Goal: Information Seeking & Learning: Learn about a topic

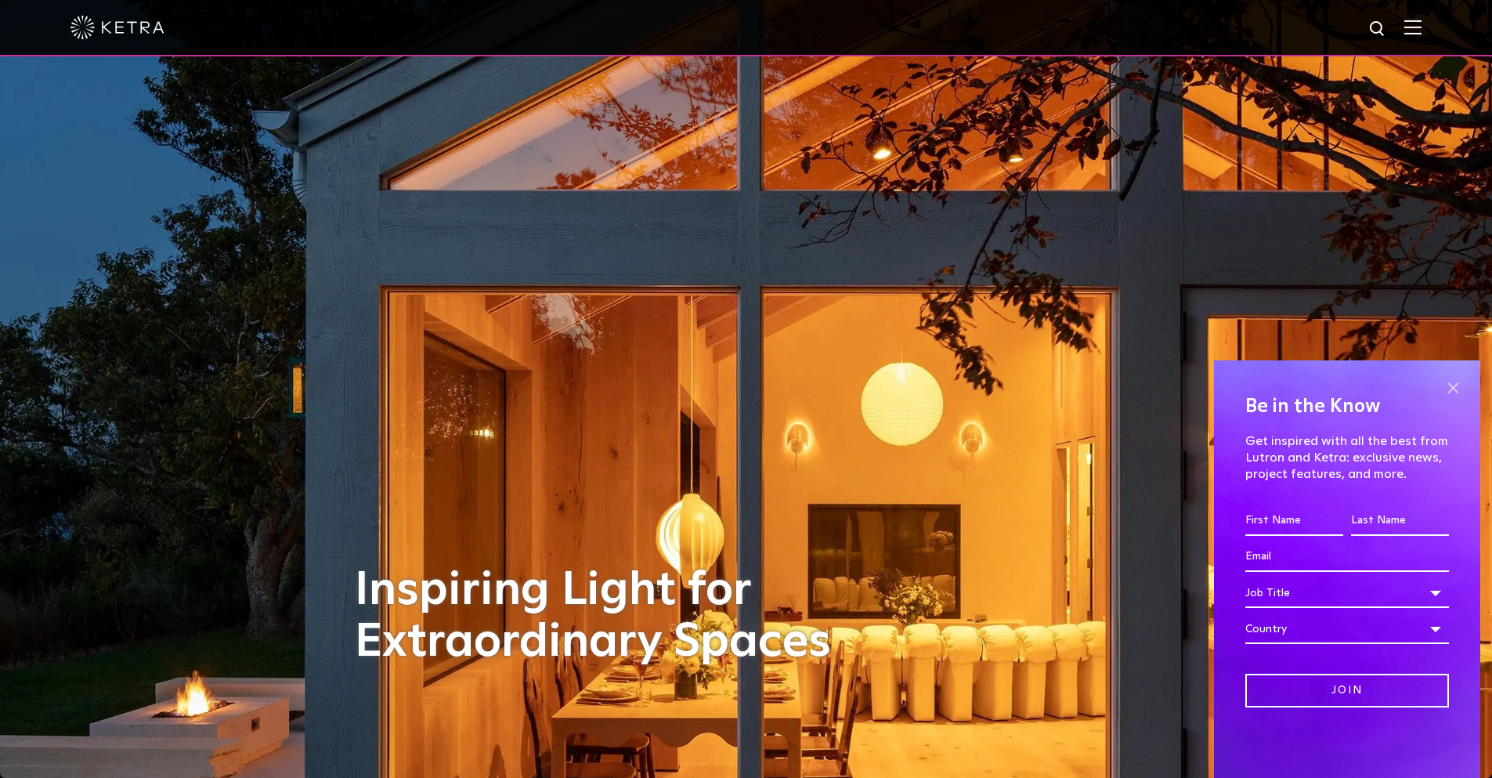
click at [1453, 386] on span at bounding box center [1452, 387] width 23 height 23
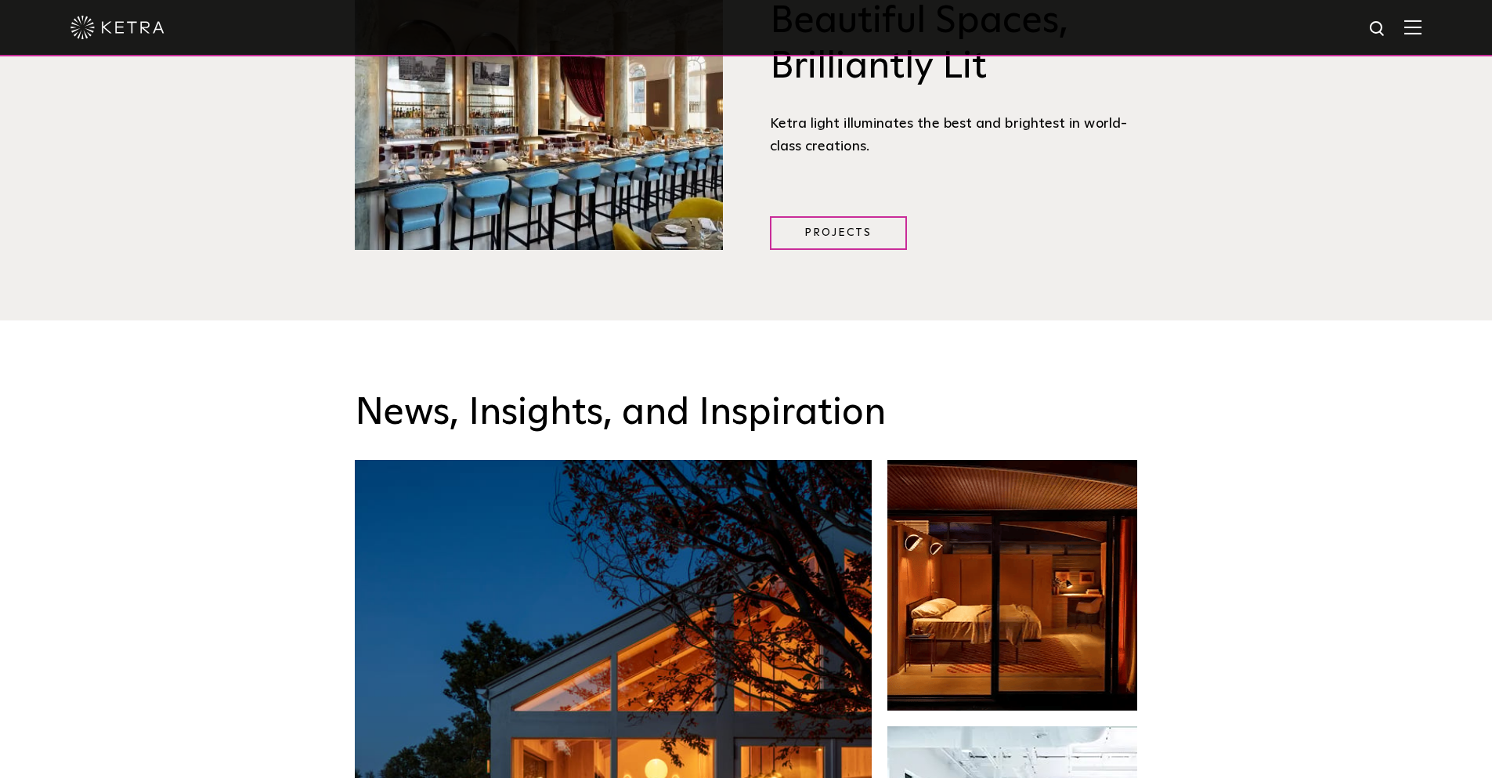
scroll to position [2506, 0]
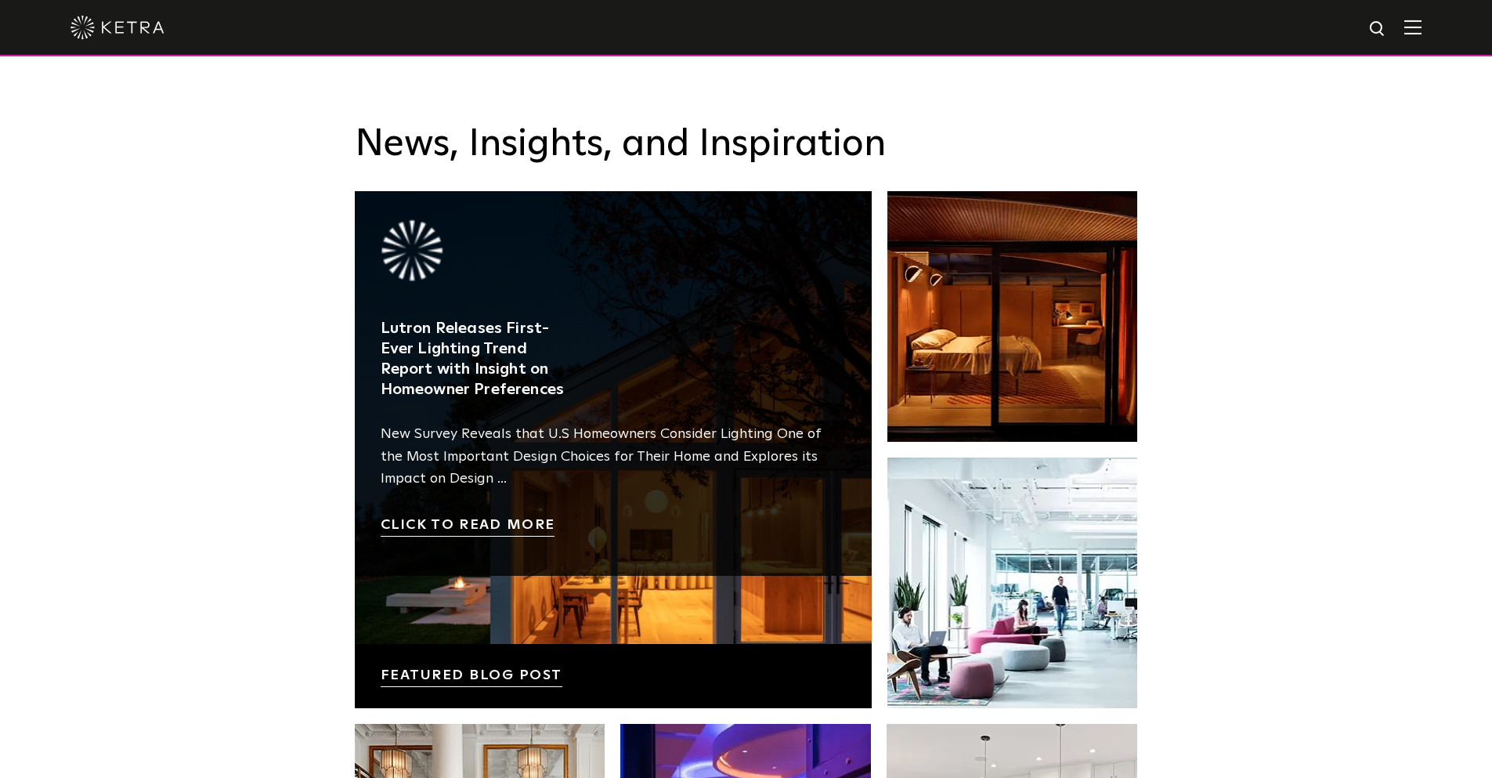
click at [541, 671] on link at bounding box center [613, 449] width 517 height 517
click at [563, 619] on link at bounding box center [613, 449] width 517 height 517
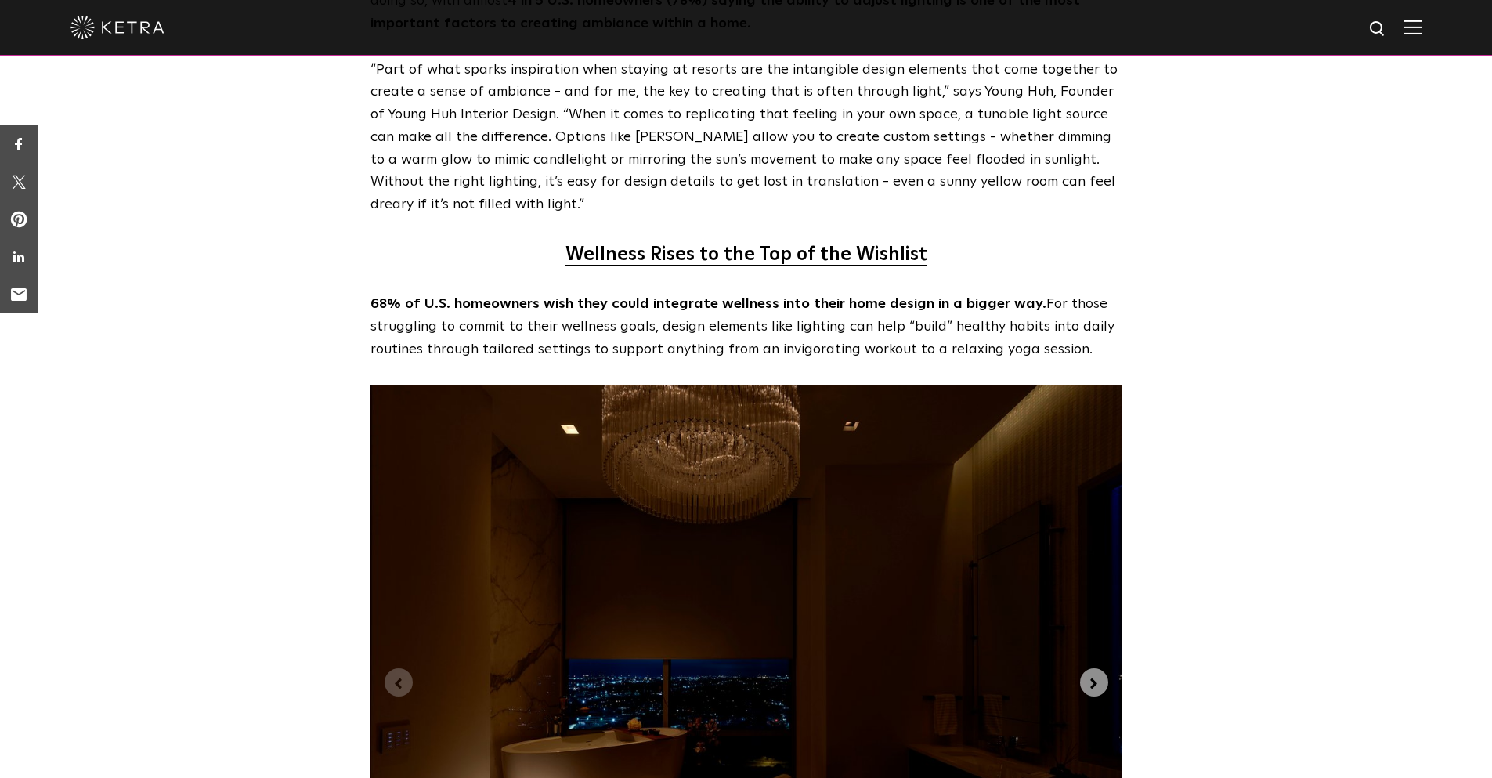
scroll to position [3524, 0]
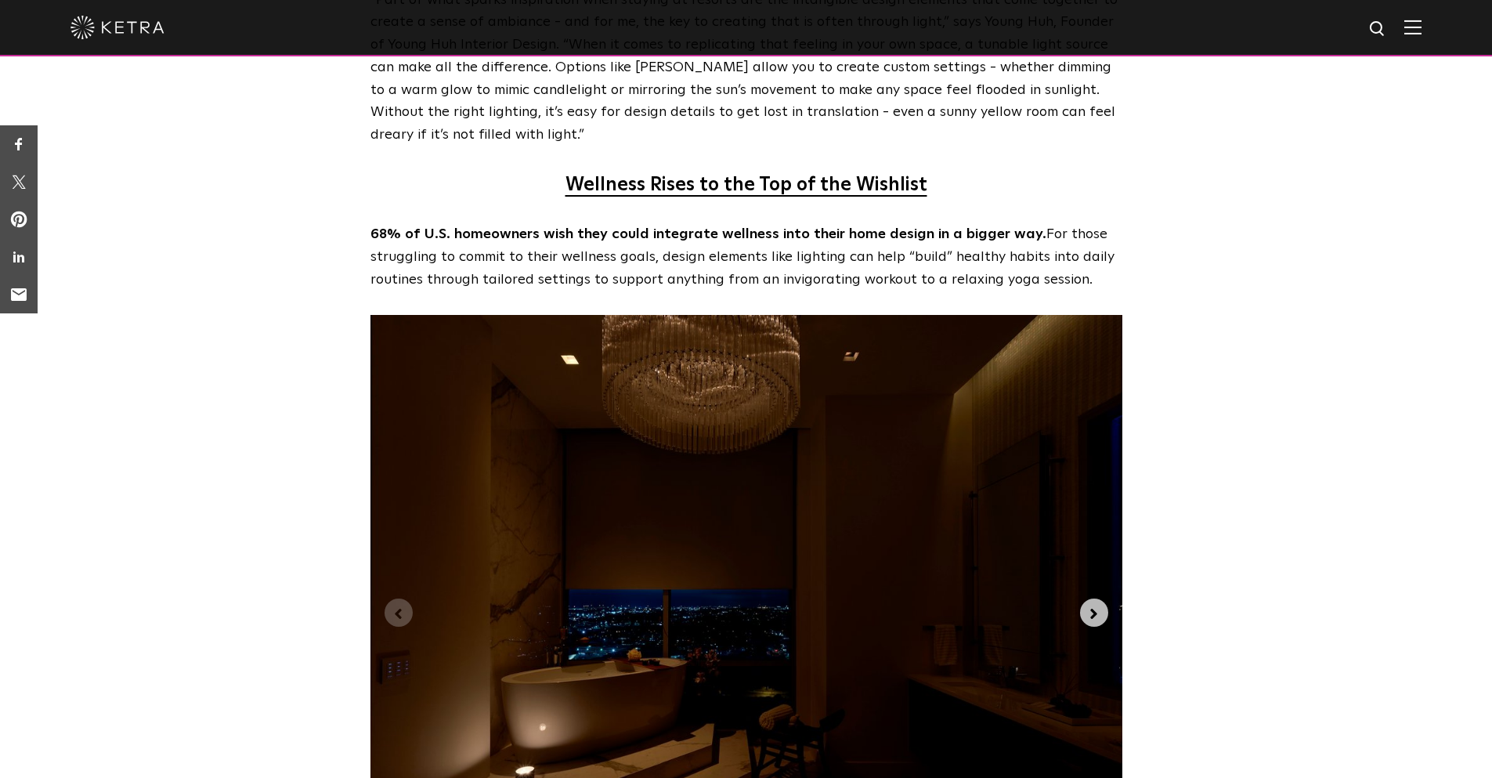
click at [1096, 605] on icon "Next slide" at bounding box center [1093, 613] width 17 height 17
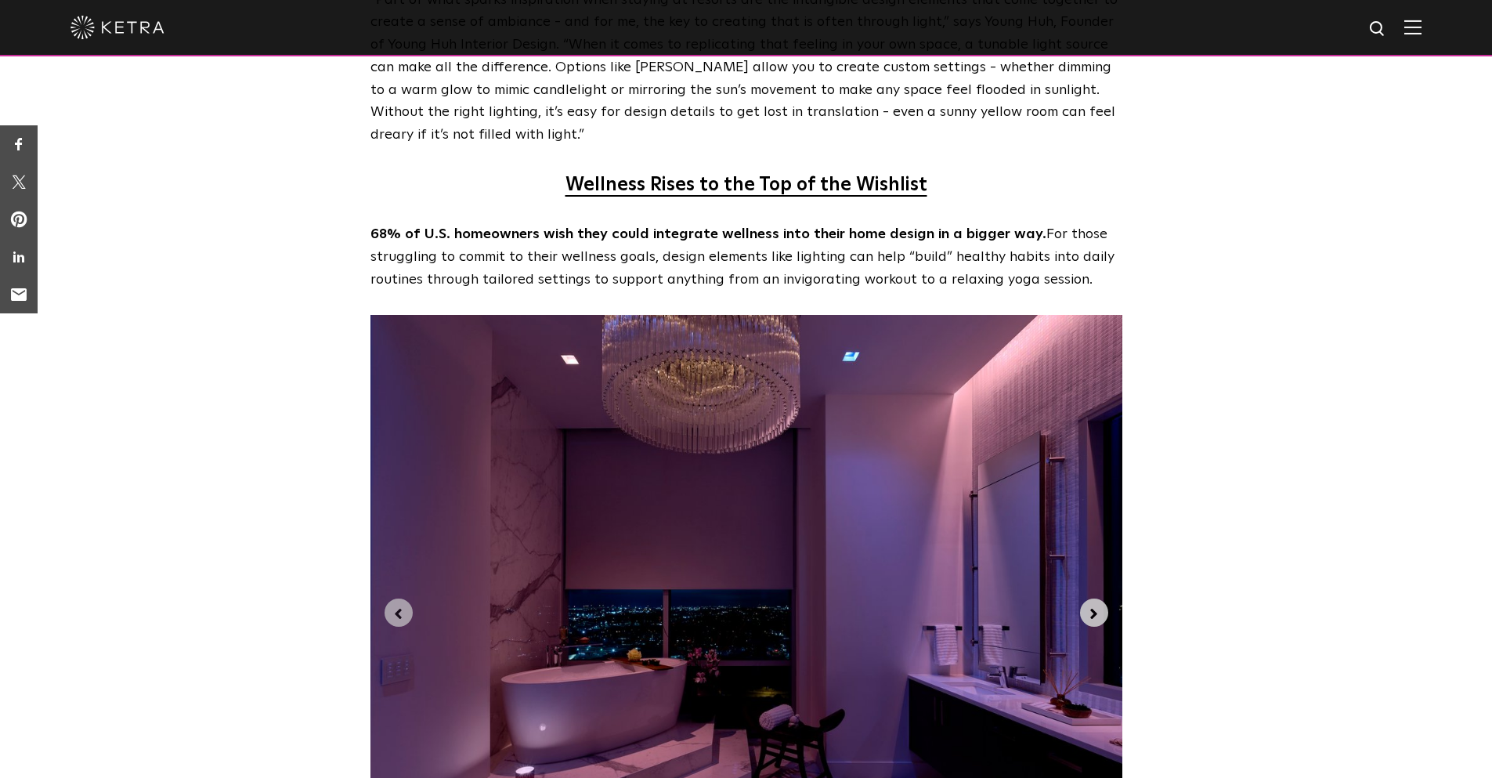
click at [1096, 605] on icon "Next slide" at bounding box center [1093, 613] width 17 height 17
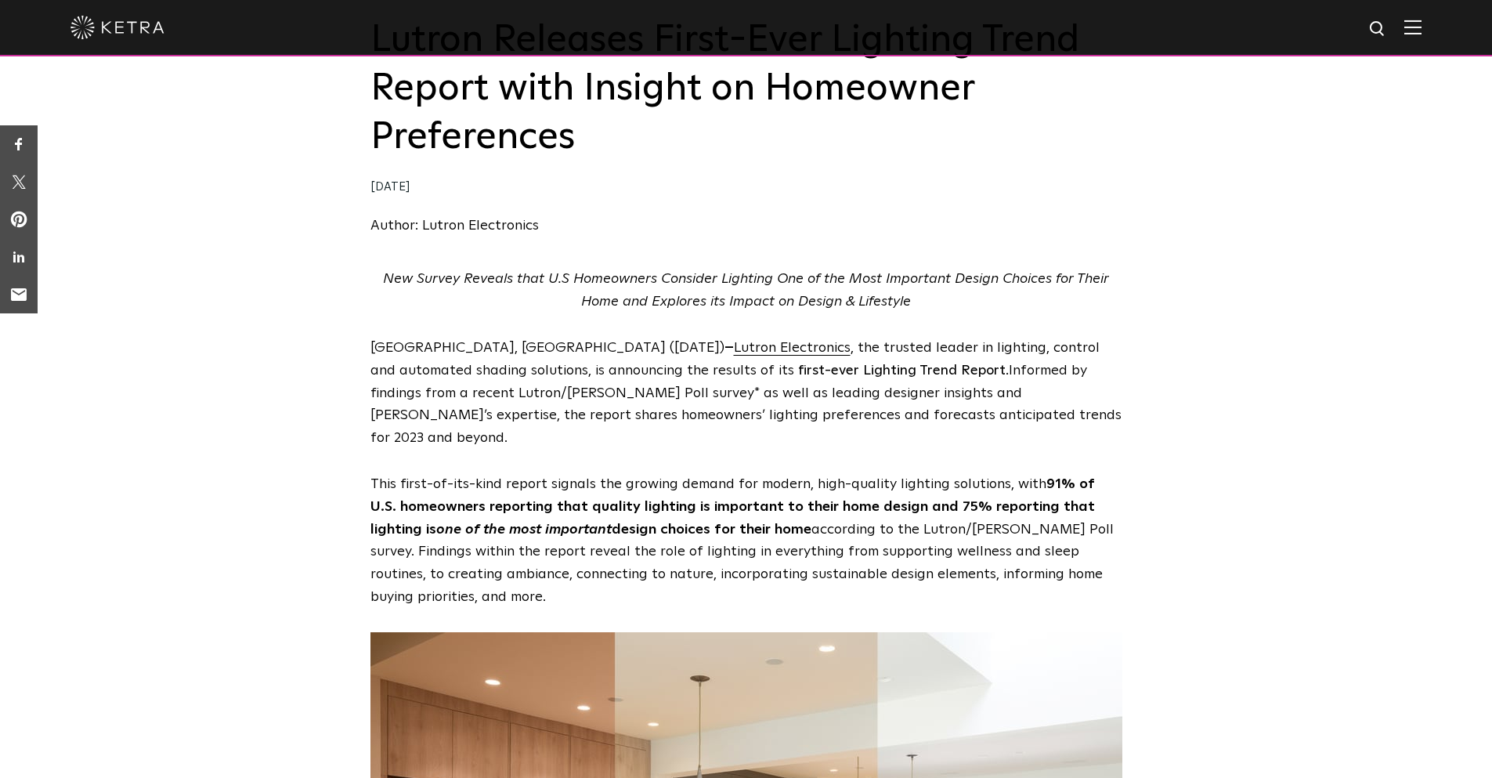
scroll to position [0, 0]
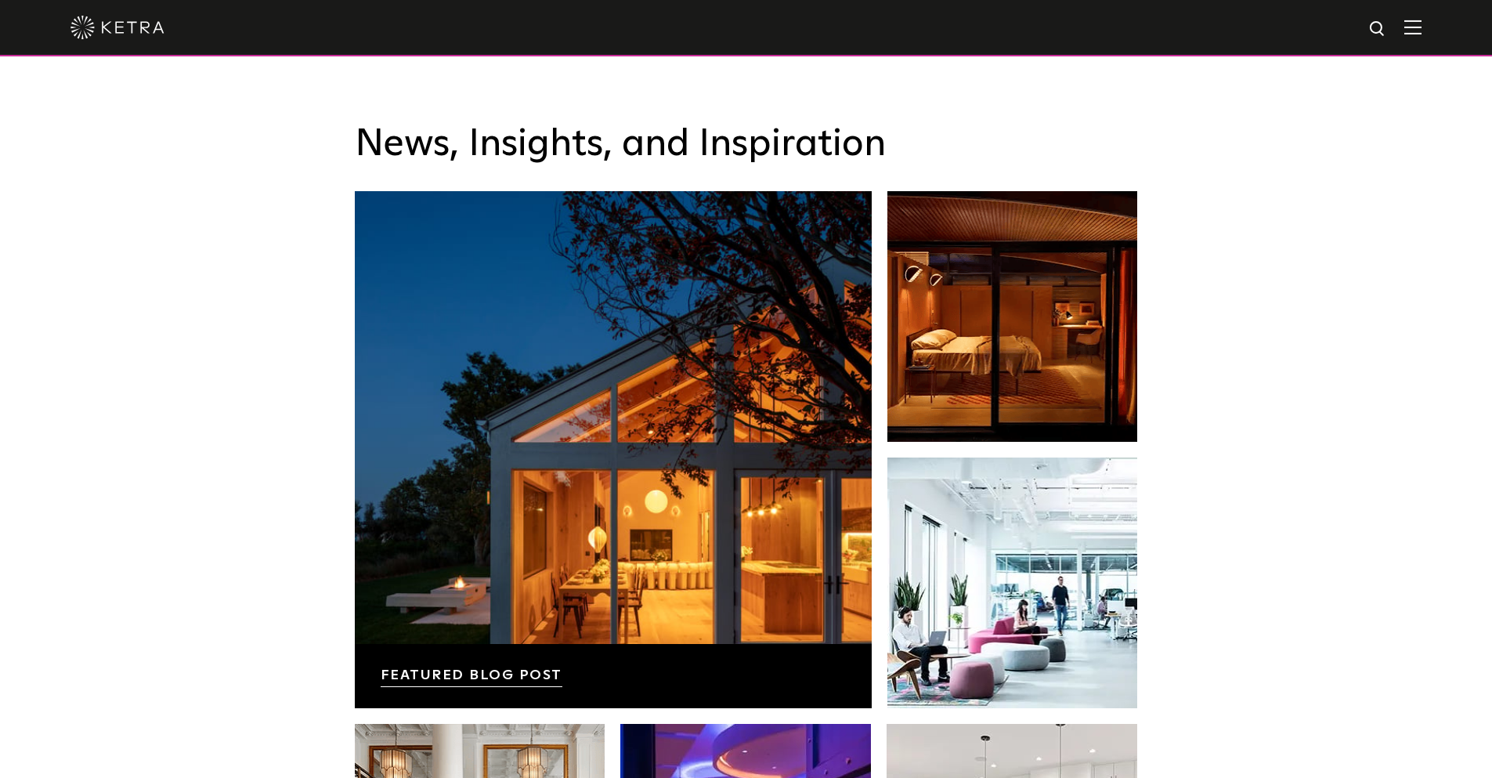
click at [244, 608] on div "News, Insights, and Inspiration Lutron Releases First-Ever Lighting Trend Repor…" at bounding box center [746, 556] width 1492 height 1009
drag, startPoint x: 518, startPoint y: 429, endPoint x: 240, endPoint y: 460, distance: 279.8
click at [240, 460] on div "News, Insights, and Inspiration Lutron Releases First-Ever Lighting Trend Repor…" at bounding box center [746, 556] width 1492 height 1009
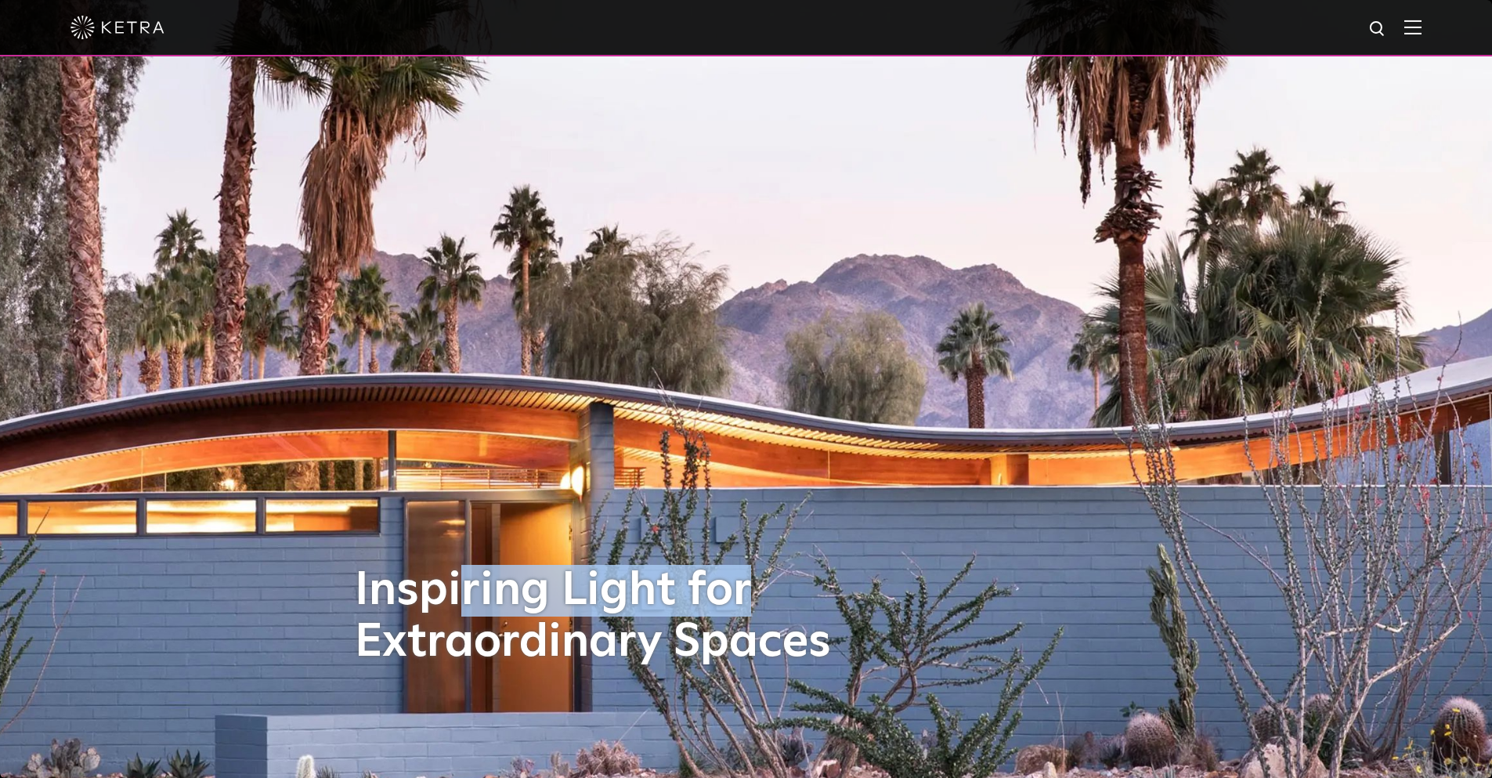
drag, startPoint x: 1034, startPoint y: 435, endPoint x: 468, endPoint y: 450, distance: 566.4
click at [466, 450] on div "Inspiring Light for Extraordinary Spaces" at bounding box center [746, 389] width 783 height 778
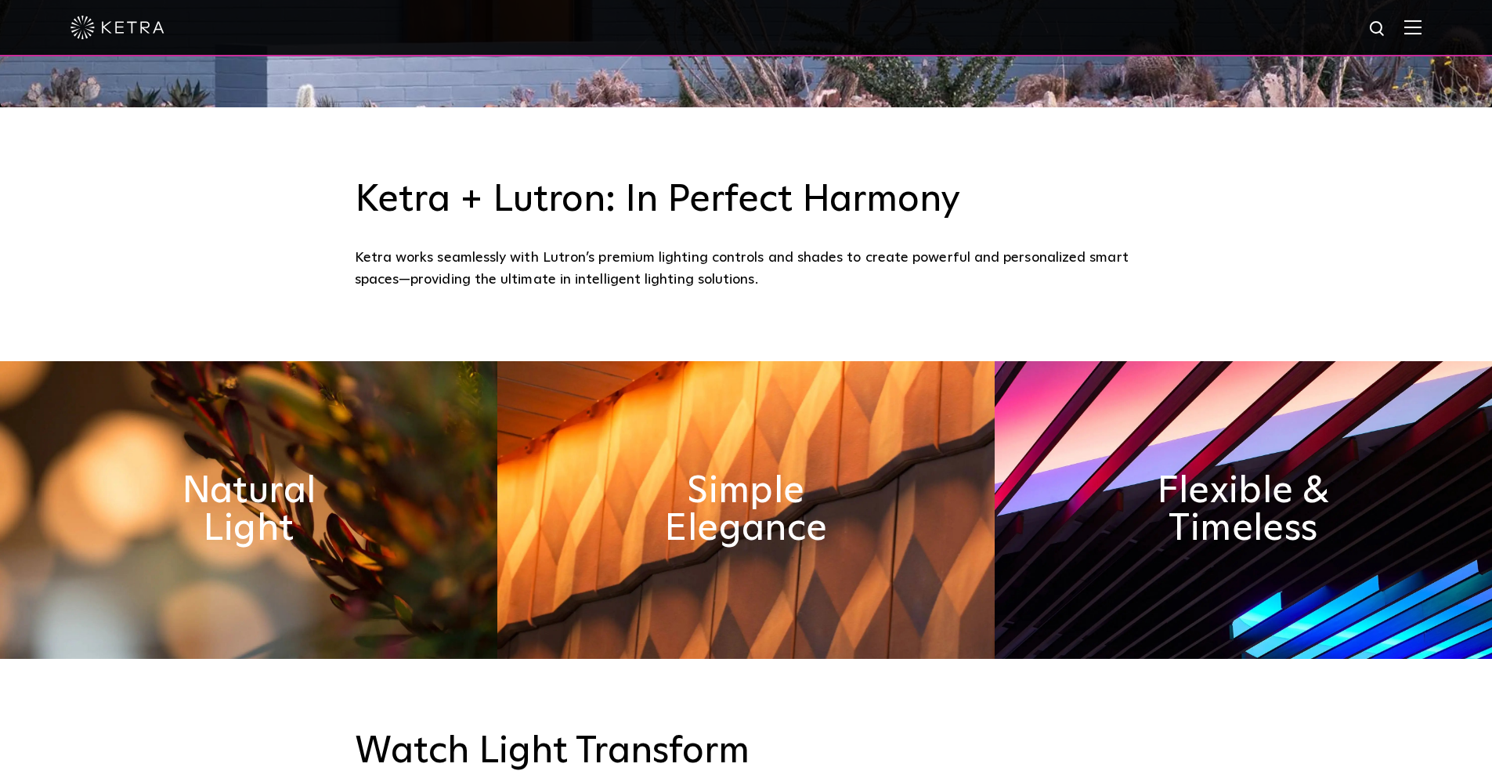
scroll to position [783, 0]
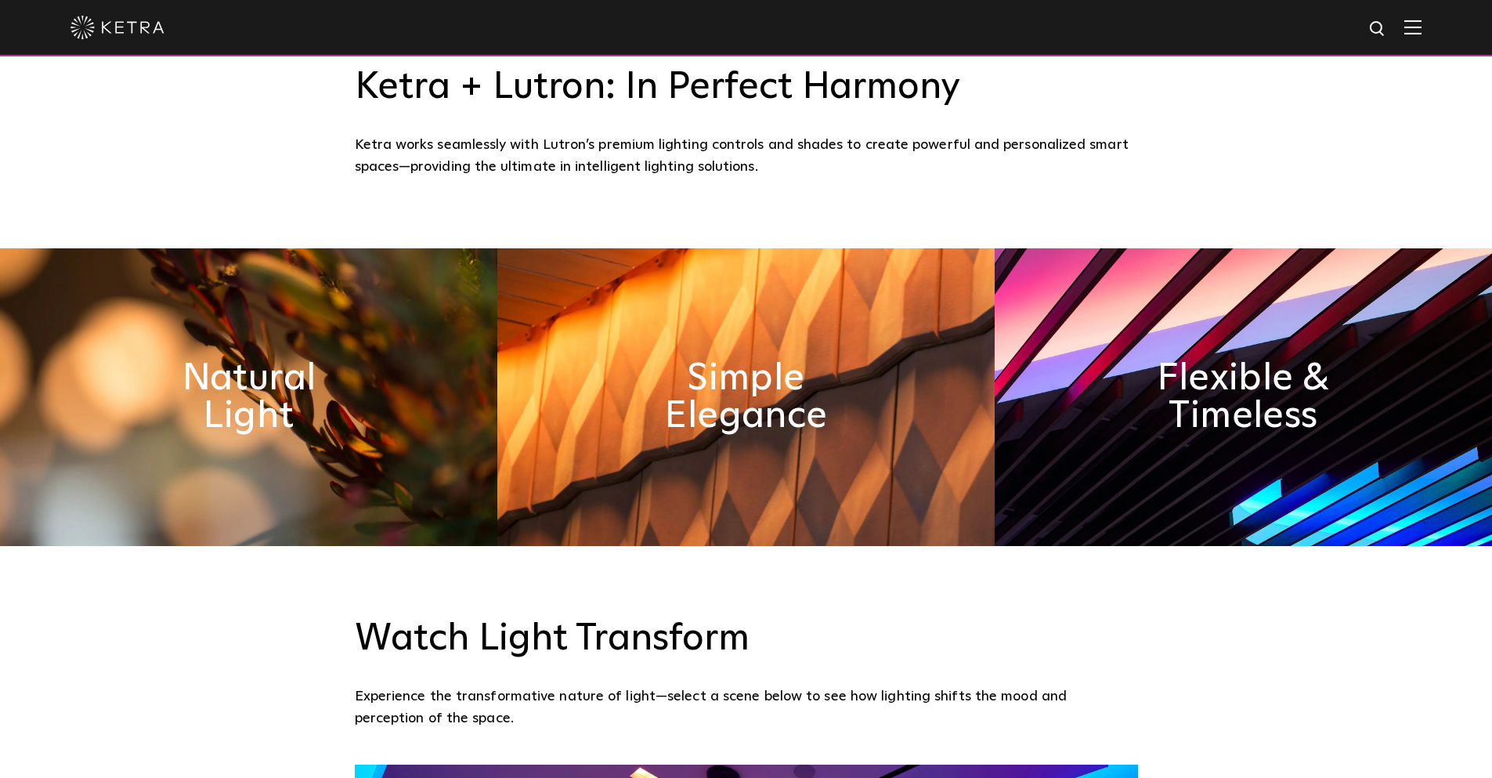
click at [419, 453] on img at bounding box center [248, 397] width 497 height 298
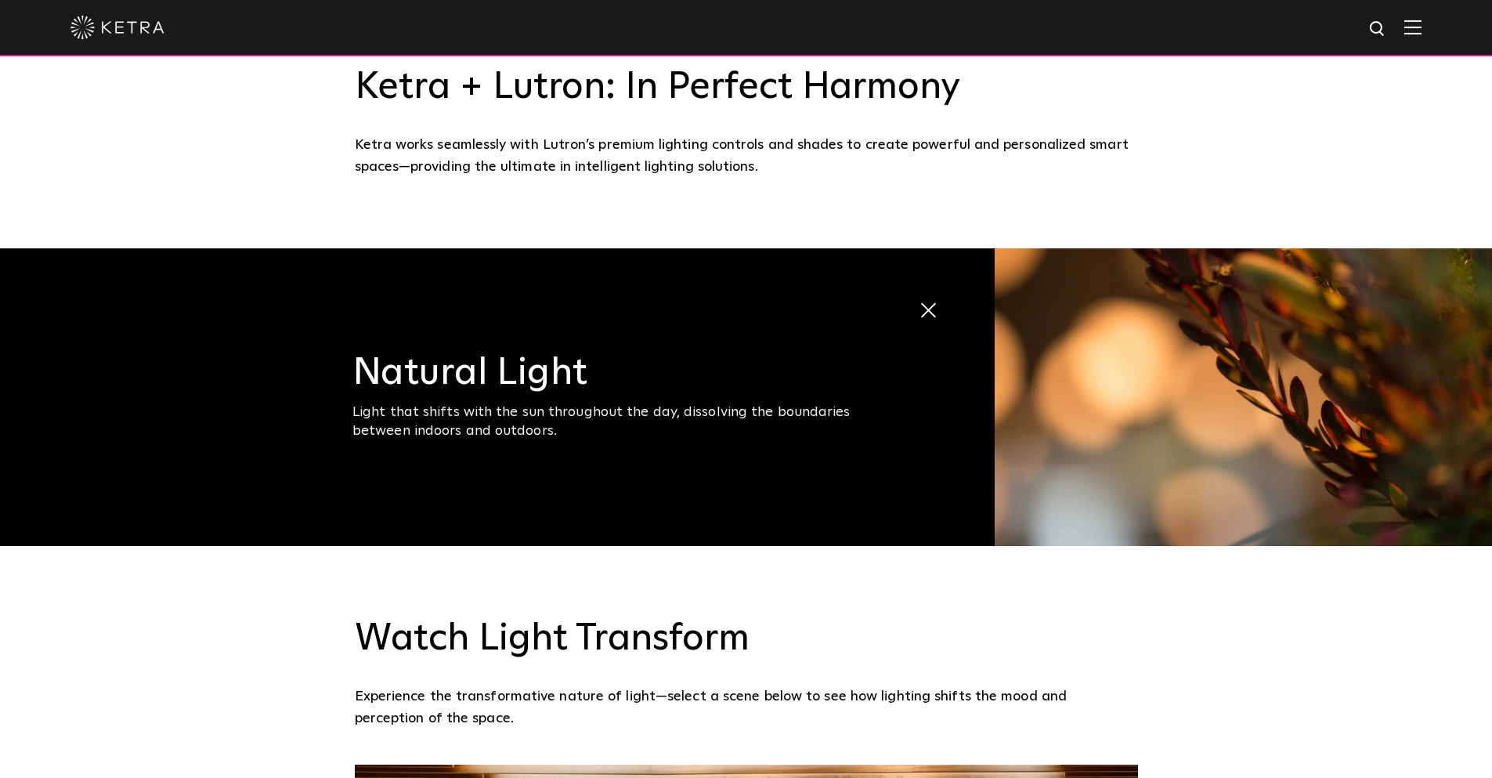
click at [919, 298] on span at bounding box center [919, 298] width 0 height 0
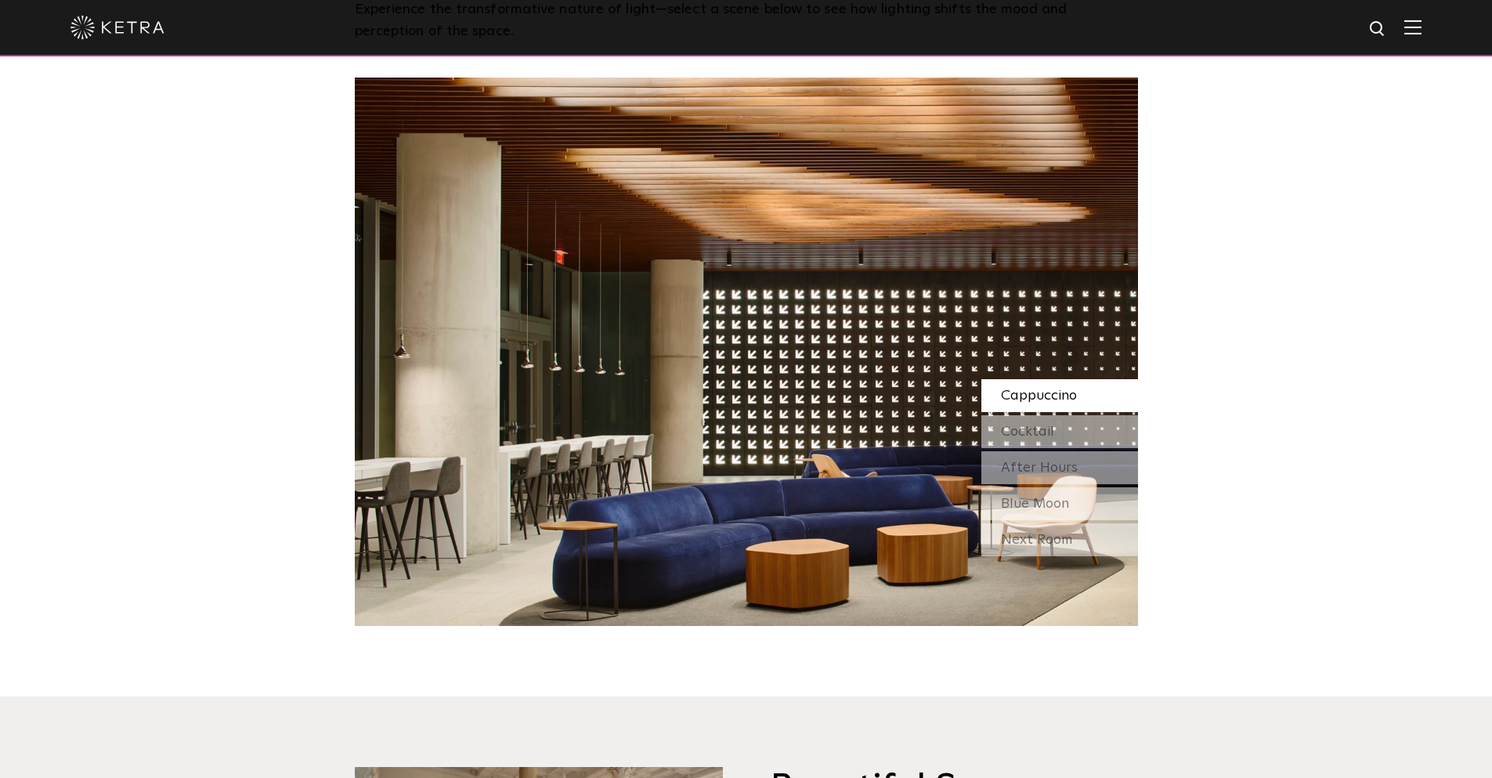
scroll to position [1566, 0]
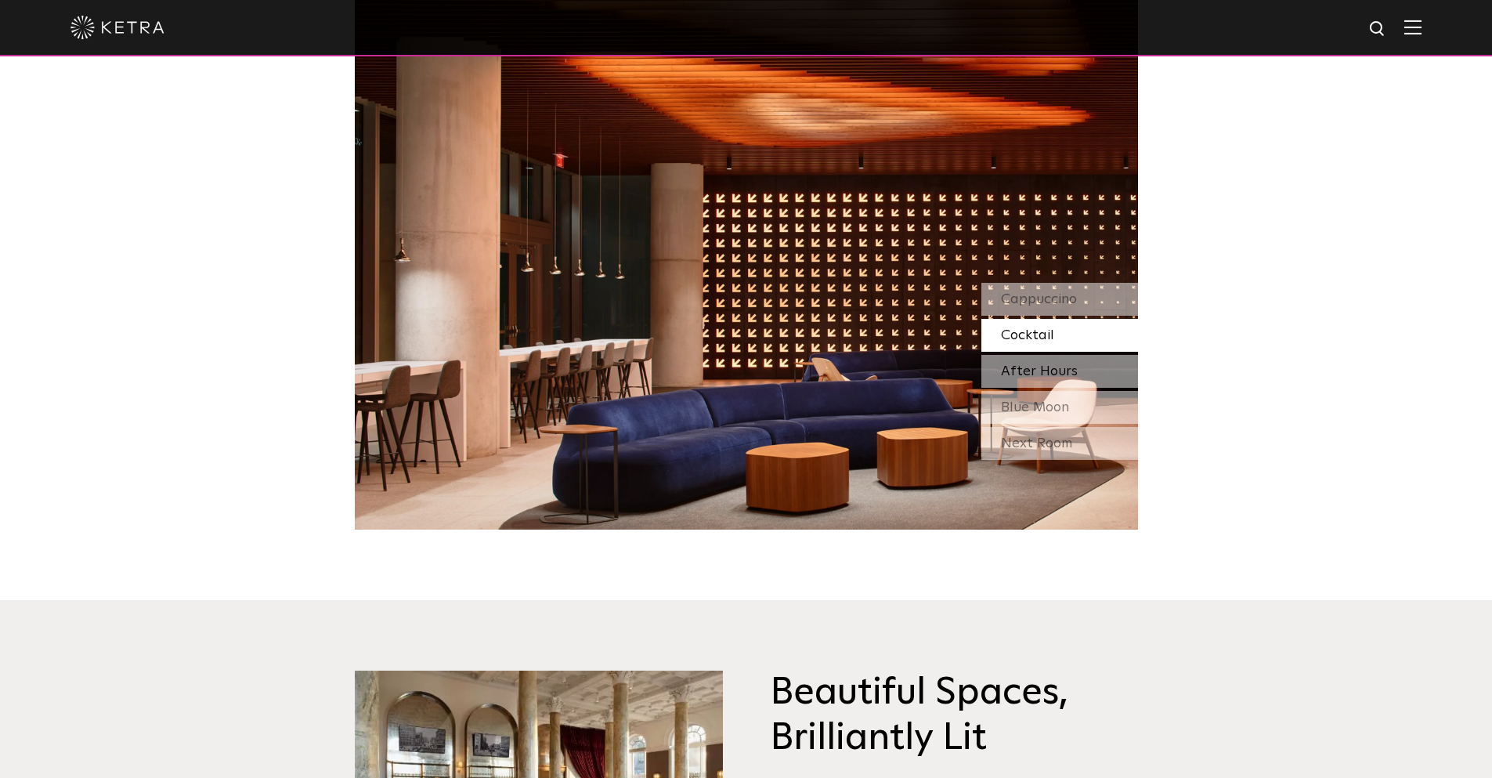
click at [1027, 374] on span "After Hours" at bounding box center [1039, 371] width 77 height 14
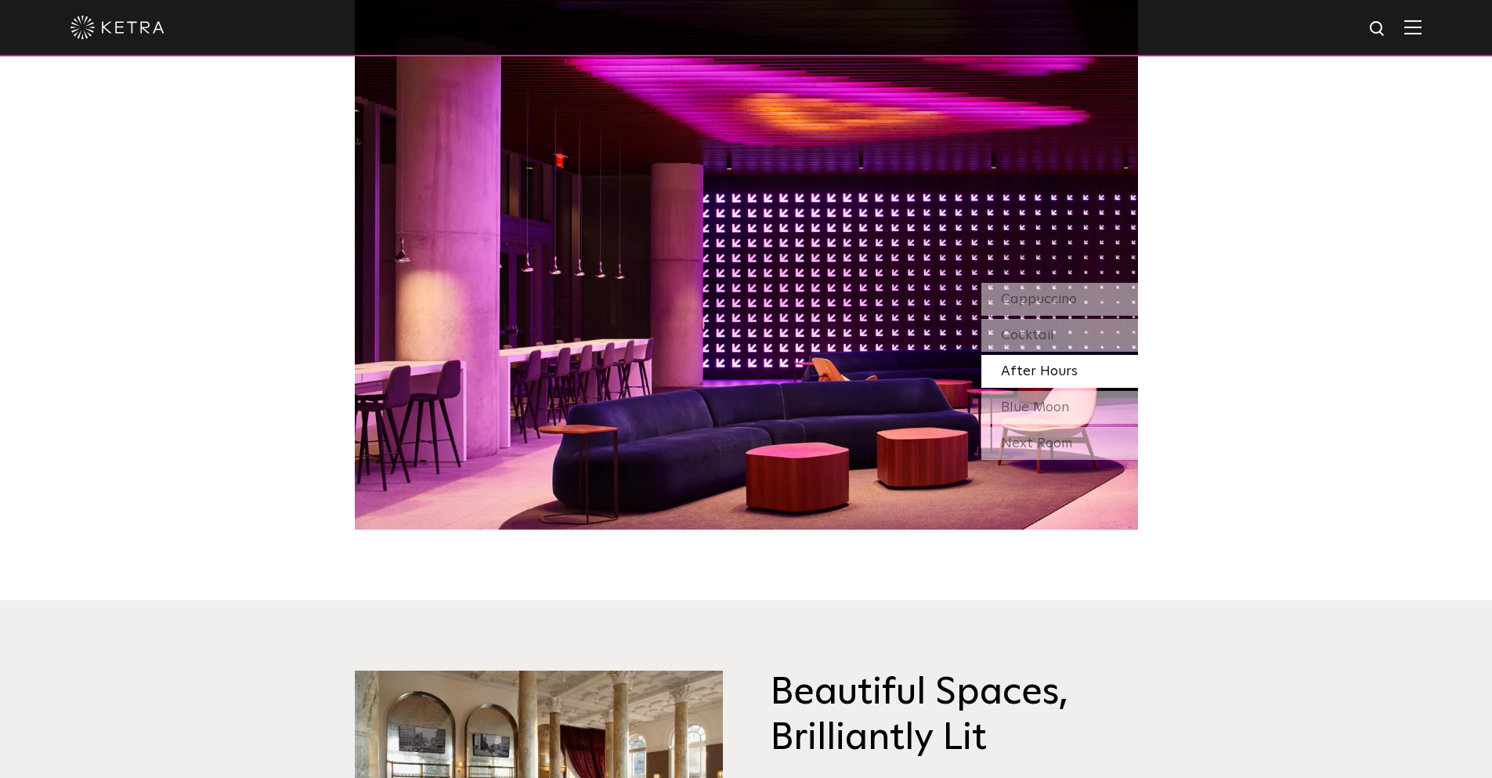
scroll to position [1253, 0]
